Goal: Task Accomplishment & Management: Manage account settings

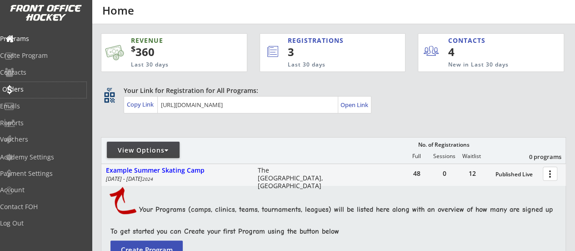
click at [35, 86] on div "Orders" at bounding box center [43, 89] width 82 height 6
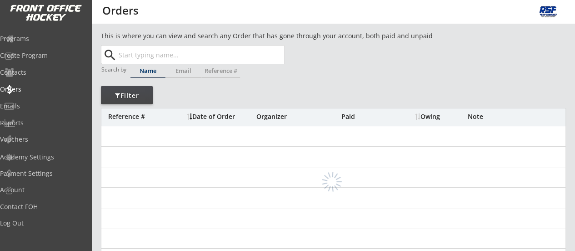
click at [161, 57] on input "text" at bounding box center [200, 54] width 167 height 18
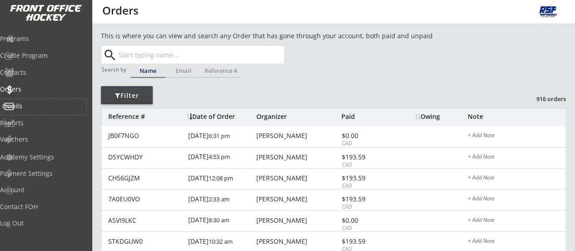
click at [36, 107] on div "Emails" at bounding box center [43, 106] width 82 height 6
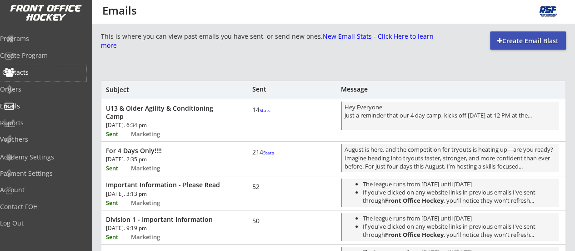
click at [40, 79] on div "Contacts" at bounding box center [43, 73] width 86 height 16
select select ""Players""
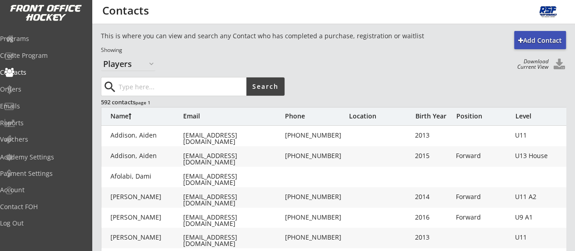
click at [423, 113] on div "Birth Year" at bounding box center [433, 116] width 36 height 6
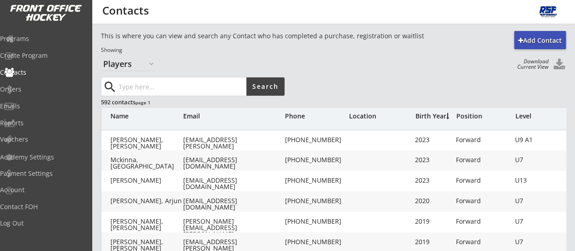
click at [429, 114] on div "Birth Year" at bounding box center [433, 116] width 36 height 6
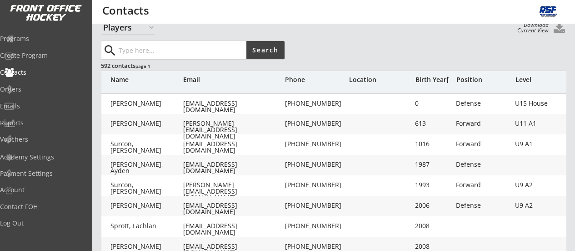
scroll to position [37, 0]
click at [426, 76] on div "Birth Year" at bounding box center [433, 79] width 36 height 6
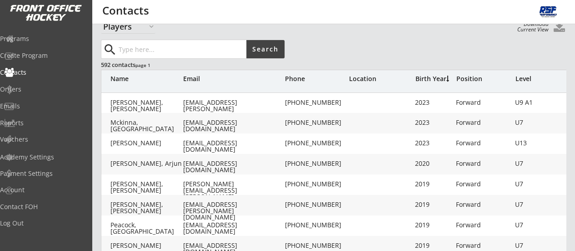
click at [426, 76] on div "Birth Year" at bounding box center [433, 79] width 36 height 6
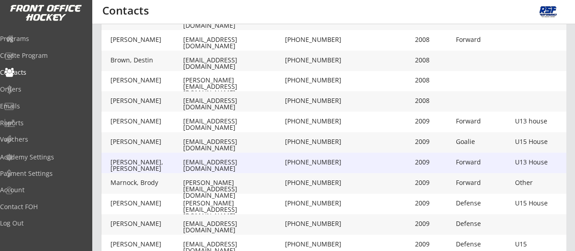
scroll to position [332, 0]
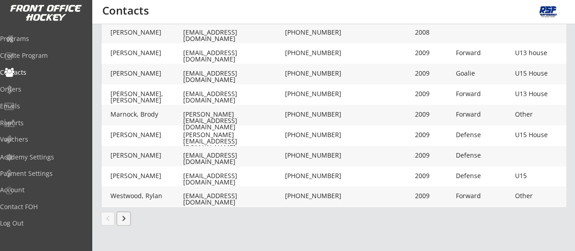
click at [125, 218] on button "keyboard_arrow_right" at bounding box center [124, 219] width 14 height 14
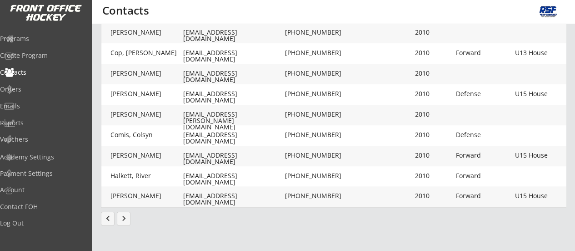
click at [126, 221] on button "keyboard_arrow_right" at bounding box center [124, 219] width 14 height 14
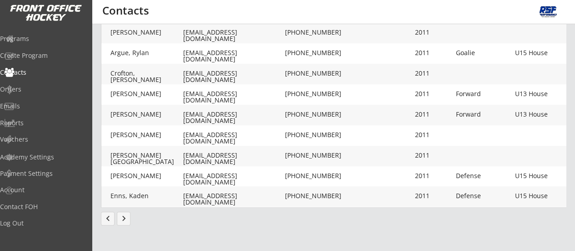
click at [124, 222] on button "keyboard_arrow_right" at bounding box center [124, 219] width 14 height 14
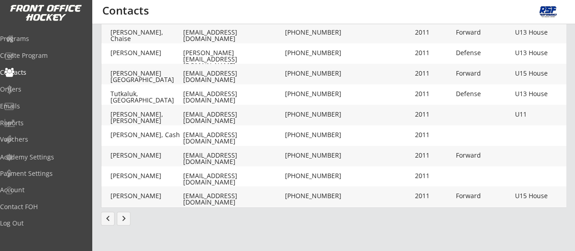
click at [125, 221] on button "keyboard_arrow_right" at bounding box center [124, 219] width 14 height 14
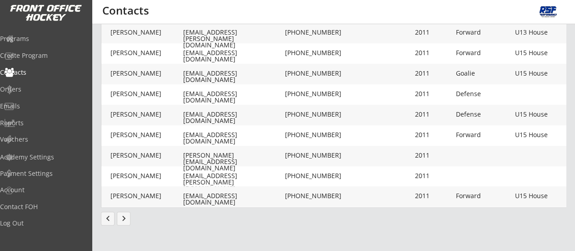
click at [130, 218] on button "keyboard_arrow_right" at bounding box center [124, 219] width 14 height 14
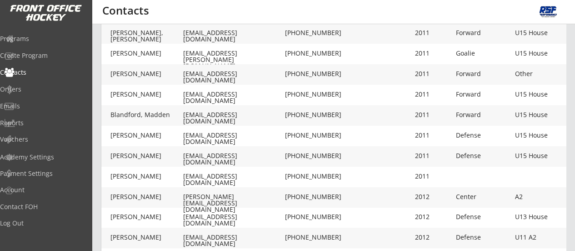
scroll to position [127, 0]
drag, startPoint x: 151, startPoint y: 138, endPoint x: 154, endPoint y: 132, distance: 6.5
click at [154, 132] on div "[PERSON_NAME]" at bounding box center [147, 134] width 73 height 6
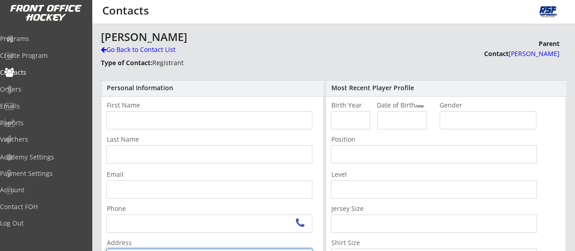
scroll to position [127, 0]
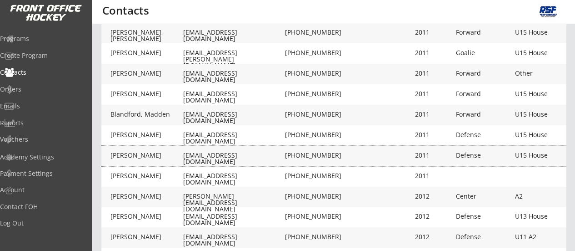
click at [141, 154] on div "[PERSON_NAME]" at bounding box center [147, 155] width 73 height 6
type input "Callum"
type input "[PERSON_NAME]"
type input "[EMAIL_ADDRESS][DOMAIN_NAME]"
type input "[PHONE_NUMBER]"
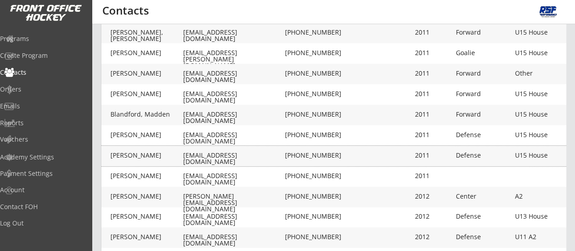
type input "2011"
type input "[DATE]"
type input "Defense"
type input "U15 House"
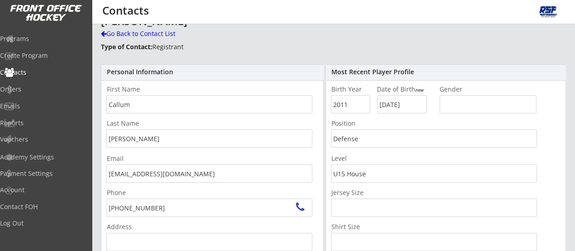
type input "[STREET_ADDRESS][PERSON_NAME]"
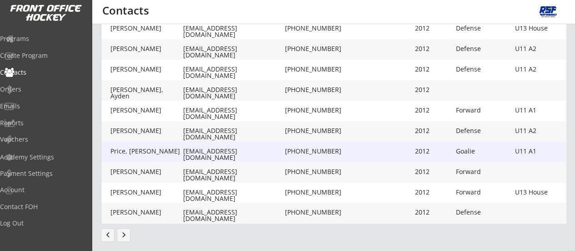
scroll to position [316, 0]
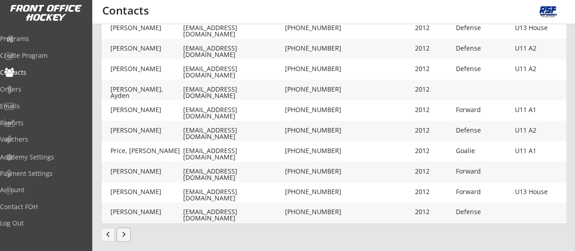
click at [124, 234] on button "keyboard_arrow_right" at bounding box center [124, 234] width 14 height 14
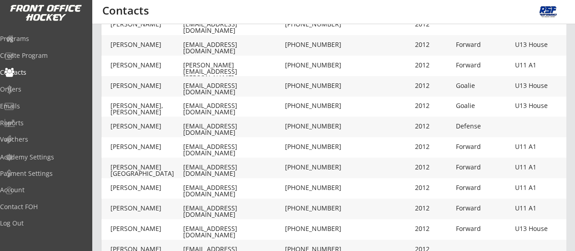
scroll to position [337, 0]
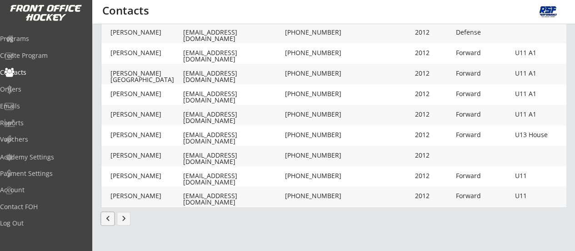
click at [104, 221] on button "chevron_left" at bounding box center [108, 219] width 14 height 14
click at [195, 196] on div "[EMAIL_ADDRESS][DOMAIN_NAME]" at bounding box center [233, 198] width 100 height 13
type input "[PERSON_NAME]"
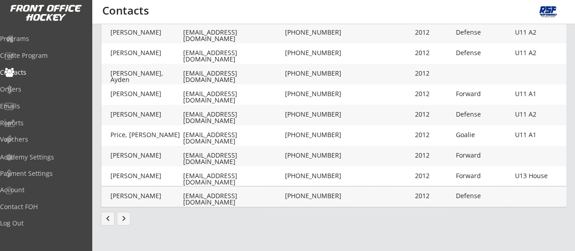
type input "[EMAIL_ADDRESS][DOMAIN_NAME]"
type input "[PHONE_NUMBER]"
type input "2012"
type input "[DATE]"
type input "Defense"
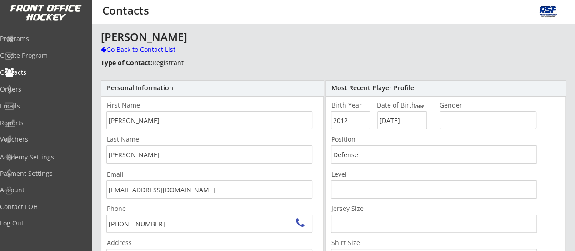
type input "[PERSON_NAME][STREET_ADDRESS]"
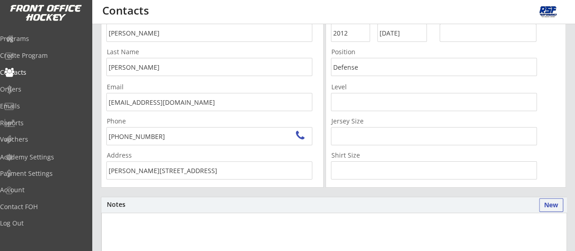
scroll to position [85, 0]
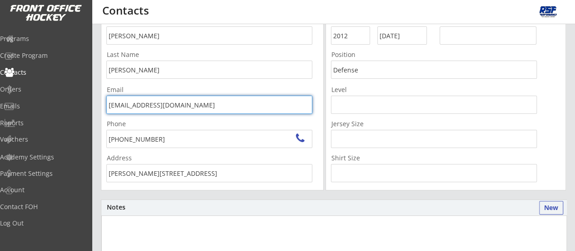
click at [144, 110] on input "[EMAIL_ADDRESS][DOMAIN_NAME]" at bounding box center [209, 105] width 206 height 18
click at [171, 102] on input "[EMAIL_ADDRESS][DOMAIN_NAME]" at bounding box center [209, 105] width 206 height 18
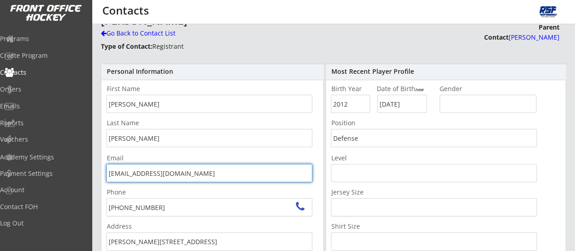
scroll to position [0, 0]
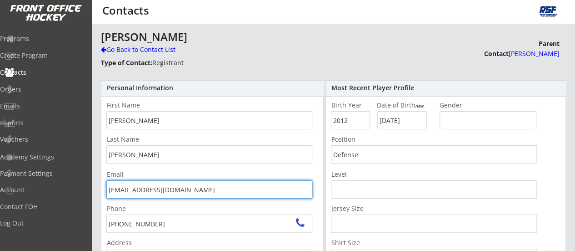
click at [202, 135] on div "Personal Information First Name Last Name Email [EMAIL_ADDRESS][DOMAIN_NAME] Ph…" at bounding box center [212, 177] width 223 height 195
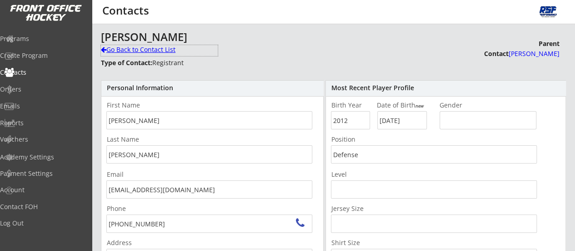
click at [138, 50] on div "Go Back to Contact List" at bounding box center [159, 49] width 117 height 9
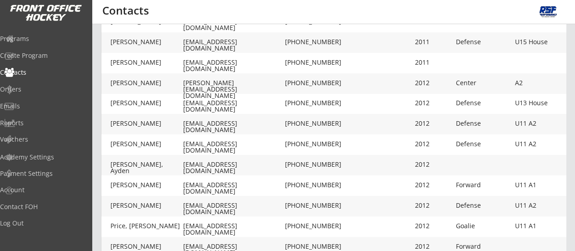
scroll to position [410, 0]
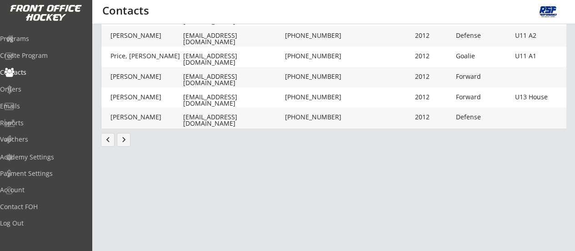
click at [124, 137] on button "keyboard_arrow_right" at bounding box center [124, 140] width 14 height 14
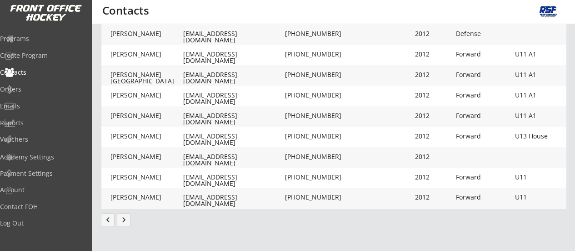
scroll to position [336, 0]
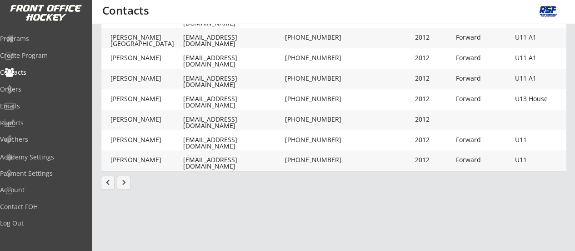
click at [124, 184] on button "keyboard_arrow_right" at bounding box center [124, 183] width 14 height 14
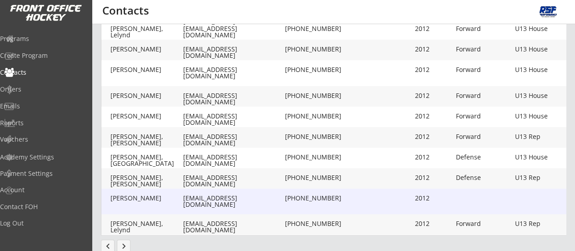
scroll to position [349, 0]
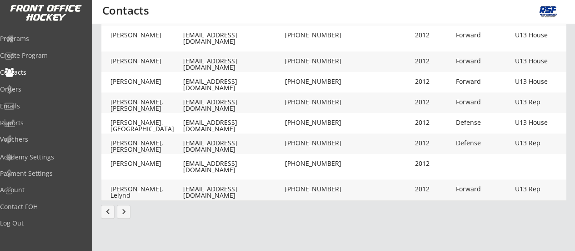
click at [127, 210] on button "keyboard_arrow_right" at bounding box center [124, 212] width 14 height 14
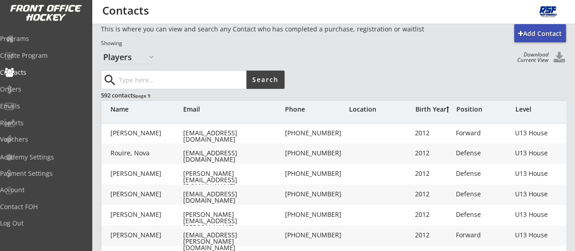
scroll to position [0, 0]
